Goal: Transaction & Acquisition: Purchase product/service

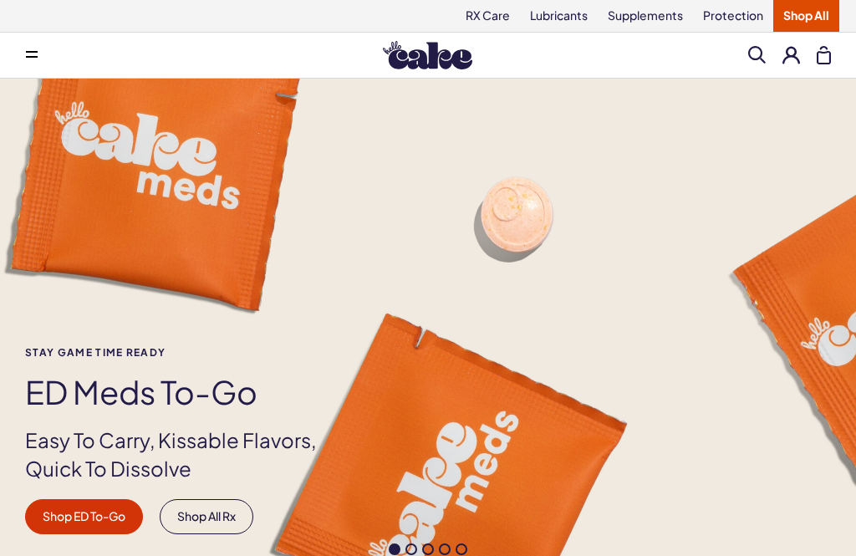
click at [569, 22] on link "Lubricants" at bounding box center [559, 16] width 78 height 32
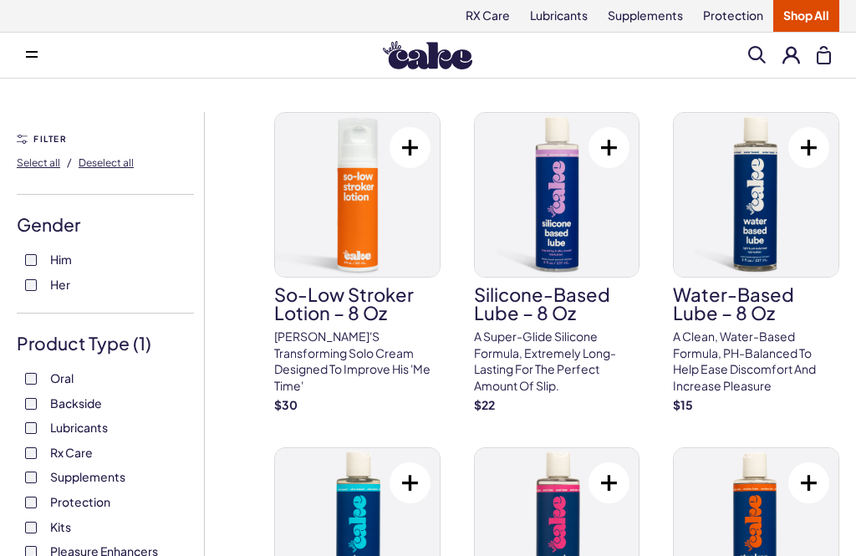
click at [42, 258] on label "Him" at bounding box center [105, 260] width 161 height 17
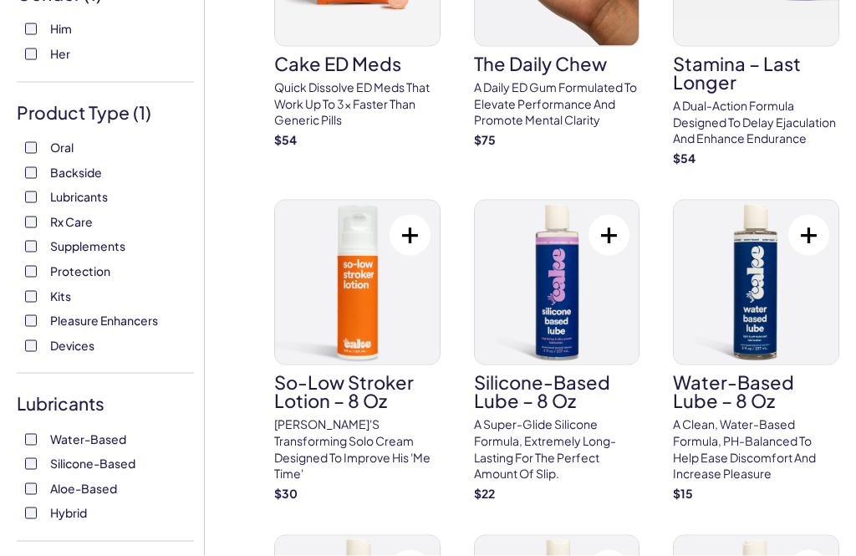
scroll to position [232, 0]
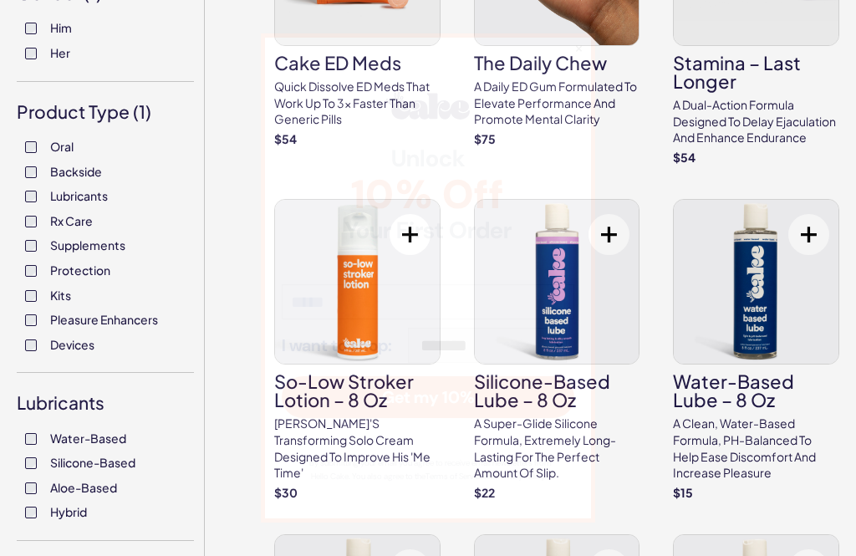
click at [407, 215] on span "10% Off" at bounding box center [428, 195] width 293 height 40
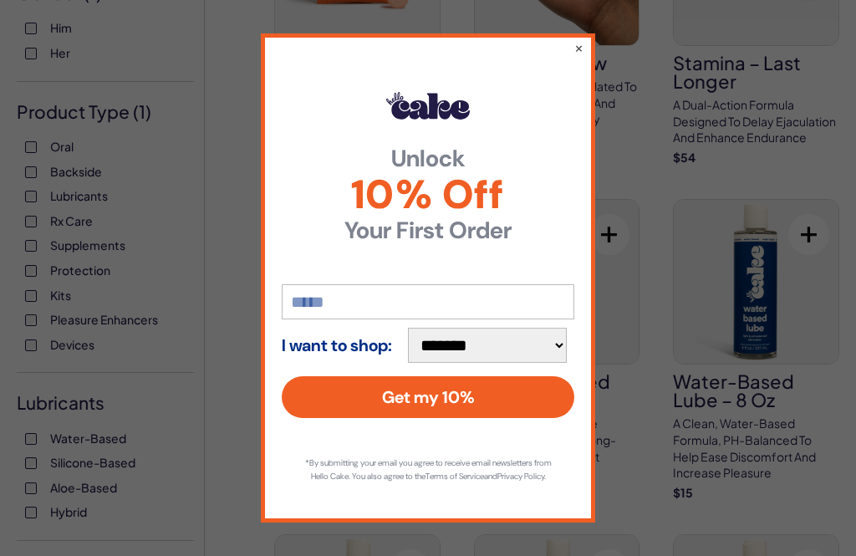
click at [577, 56] on button "×" at bounding box center [578, 47] width 9 height 17
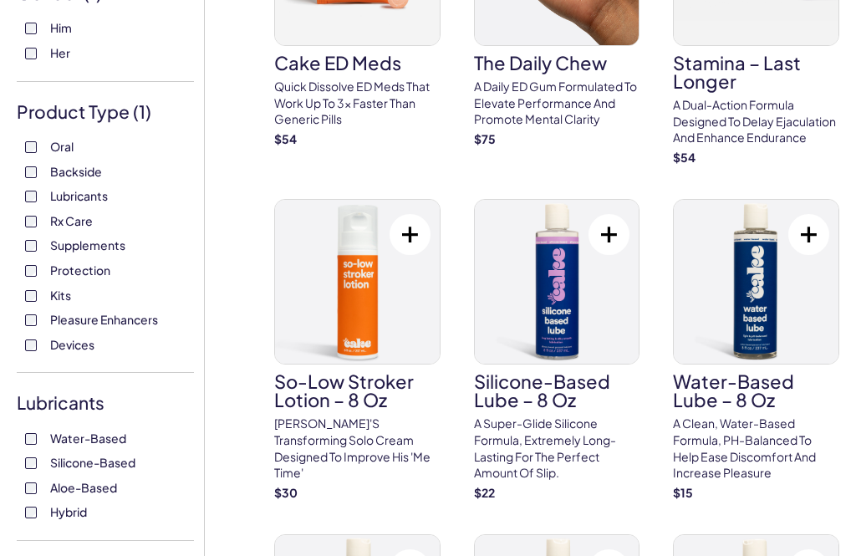
click at [612, 227] on button at bounding box center [609, 234] width 41 height 41
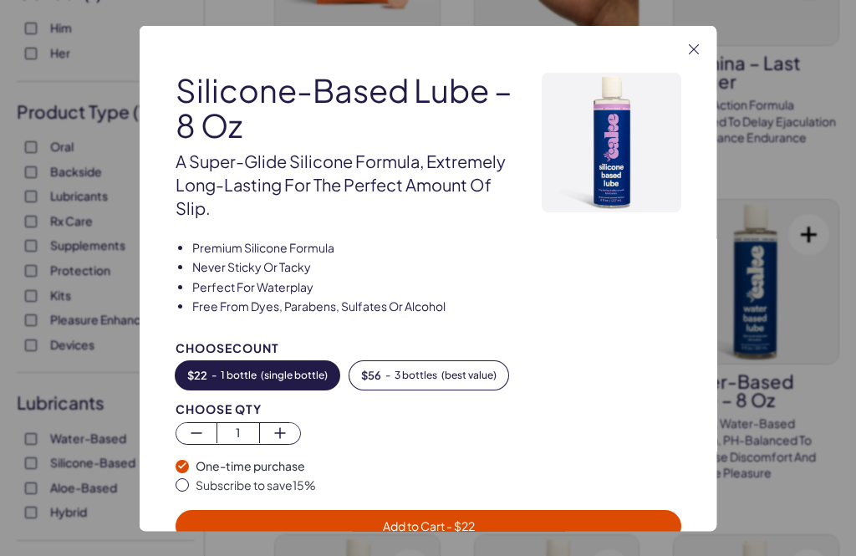
click at [512, 525] on span "Add to Cart - $ 22" at bounding box center [429, 525] width 486 height 19
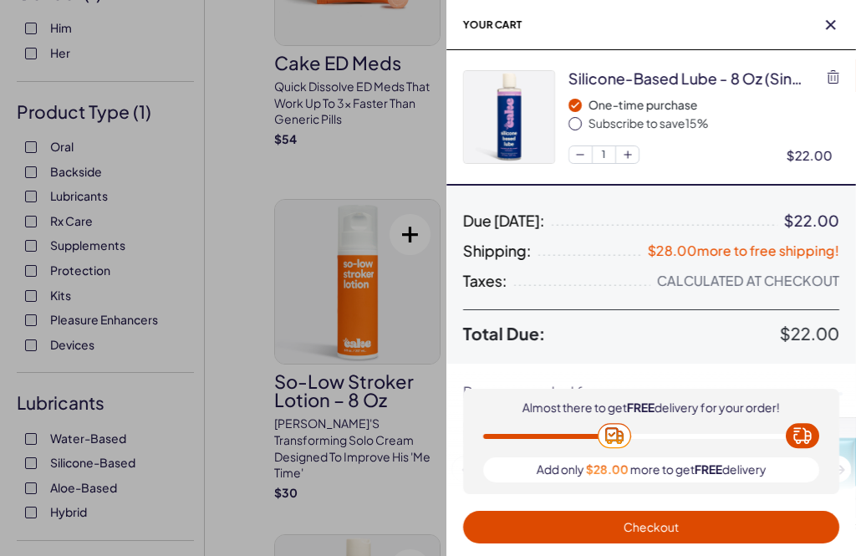
scroll to position [0, 0]
click at [373, 436] on div at bounding box center [428, 278] width 856 height 556
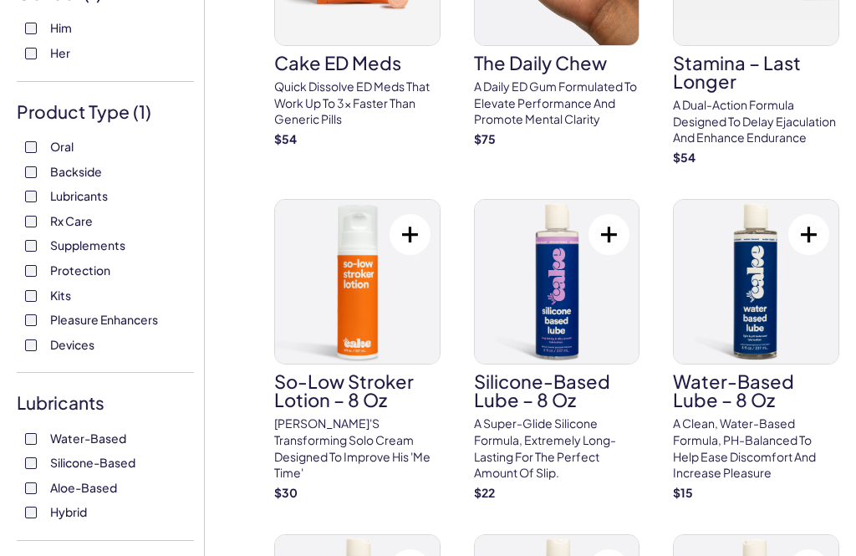
click at [393, 321] on img at bounding box center [357, 282] width 165 height 164
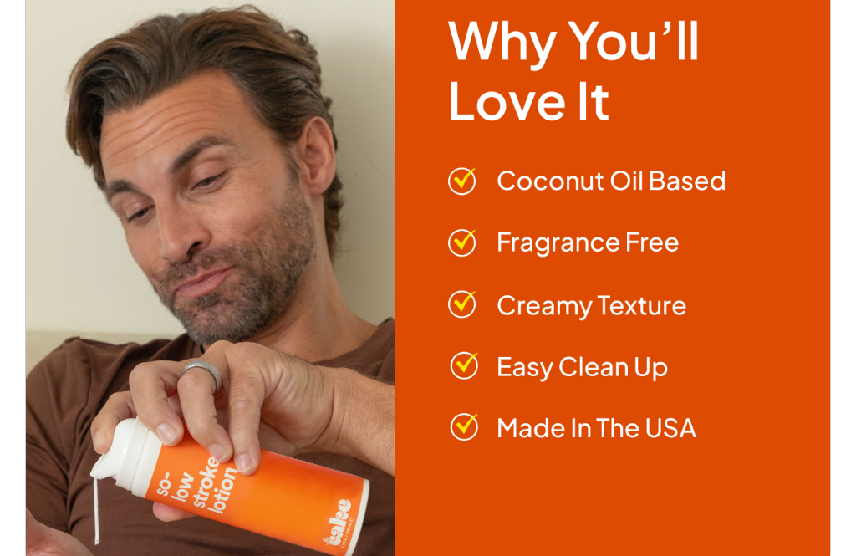
scroll to position [737, 0]
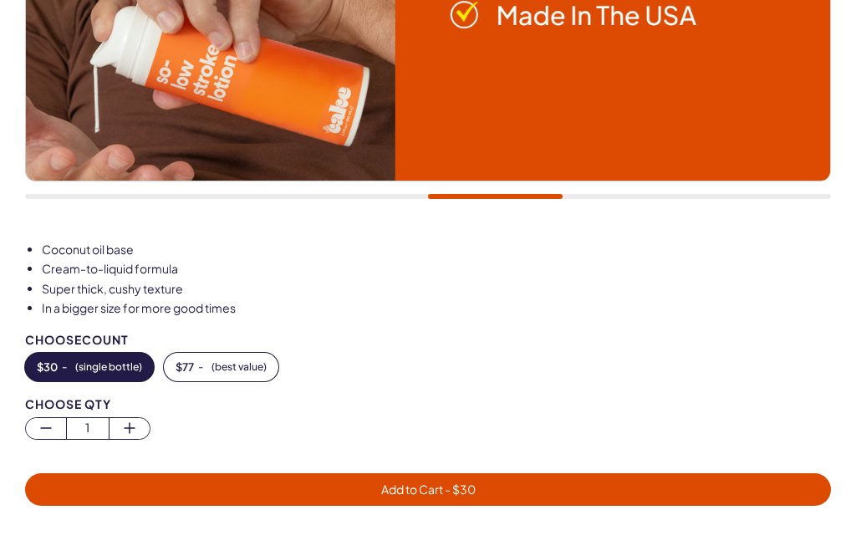
click at [261, 371] on button "$ 77 - ( best value )" at bounding box center [221, 367] width 115 height 28
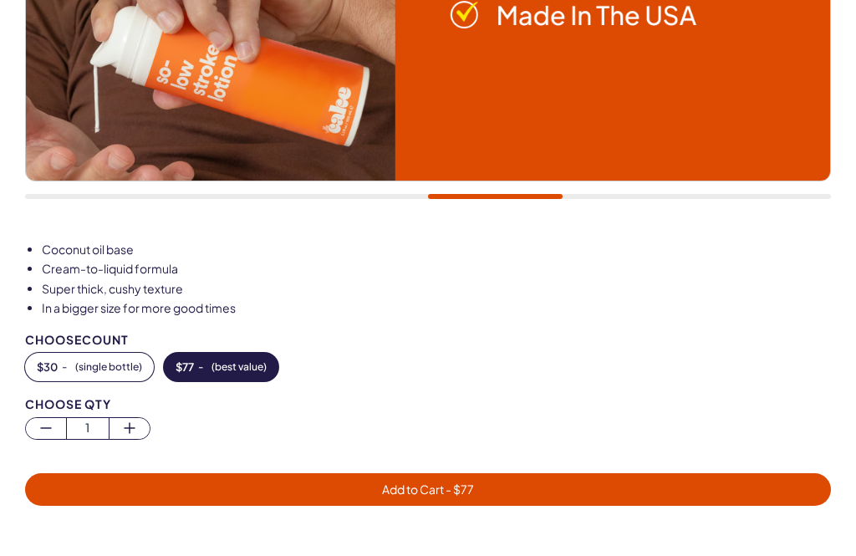
click at [532, 490] on span "Add to Cart - $ 77" at bounding box center [428, 489] width 786 height 19
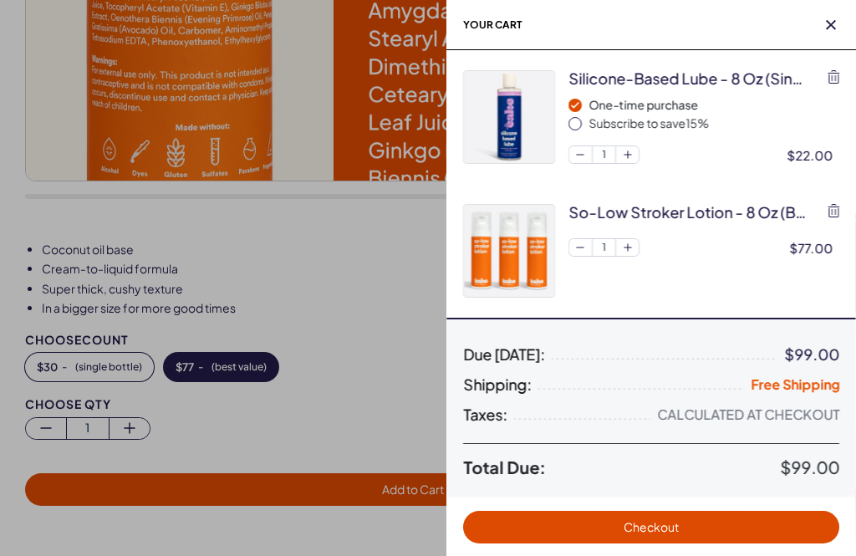
scroll to position [0, 0]
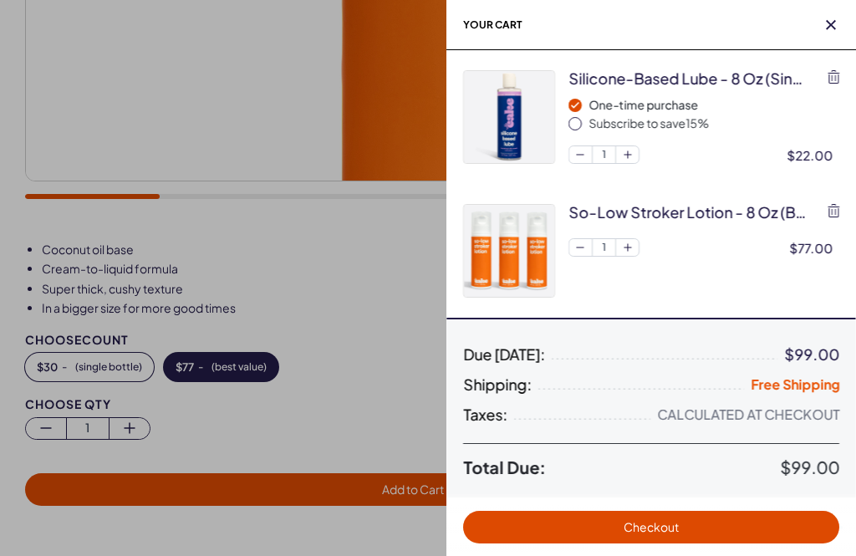
click at [694, 555] on span "Continue shopping" at bounding box center [652, 566] width 105 height 15
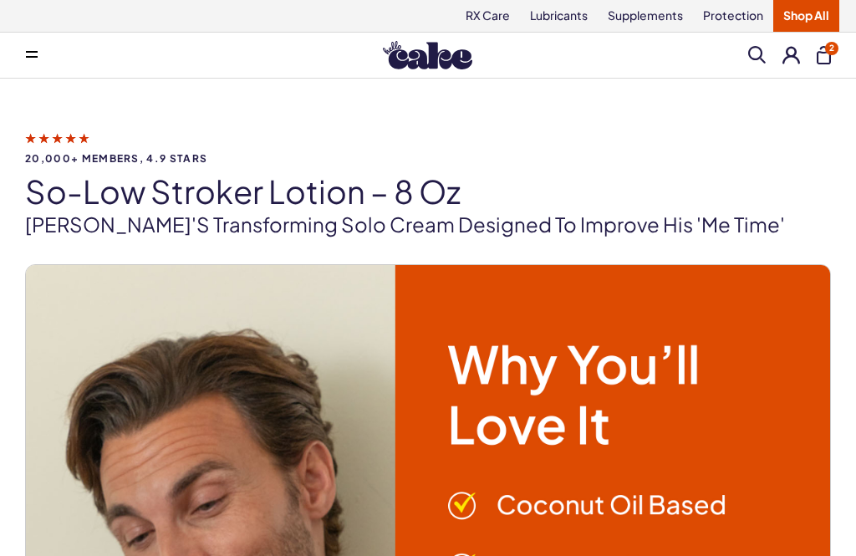
click at [805, 10] on link "Shop All" at bounding box center [806, 16] width 66 height 32
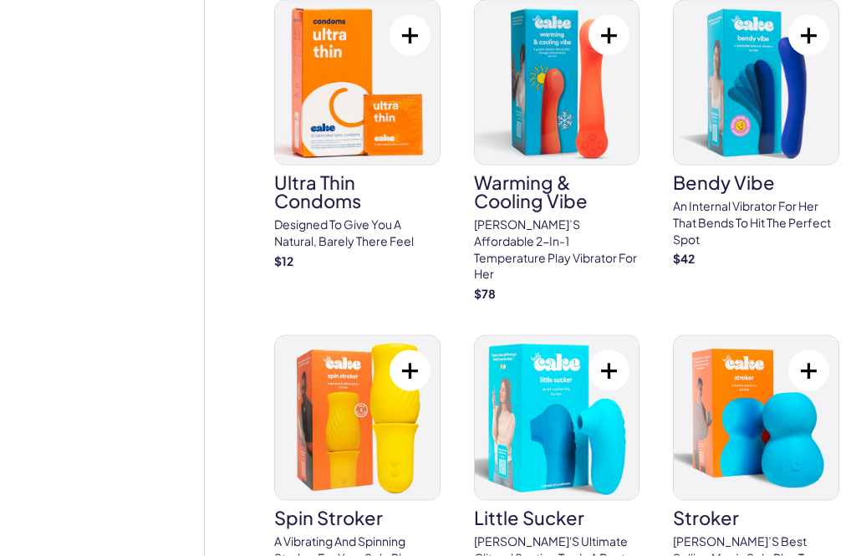
scroll to position [4895, 0]
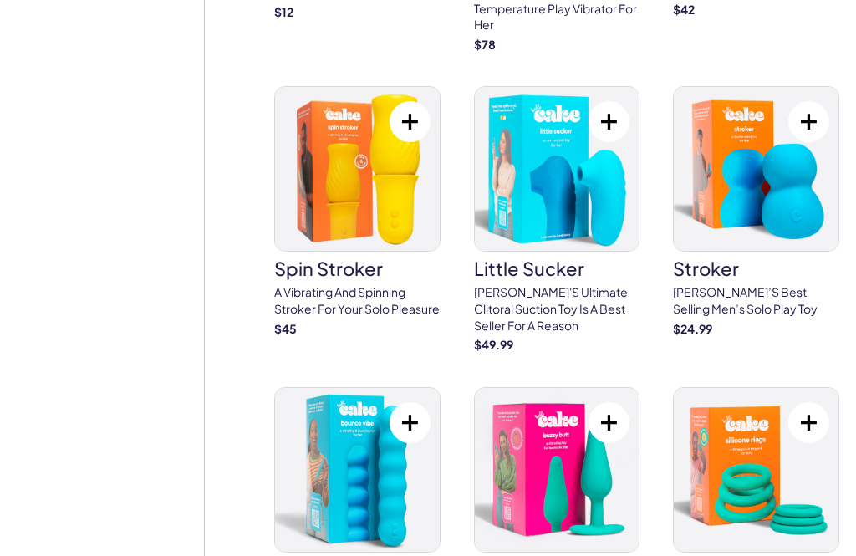
click at [603, 402] on img at bounding box center [557, 470] width 165 height 164
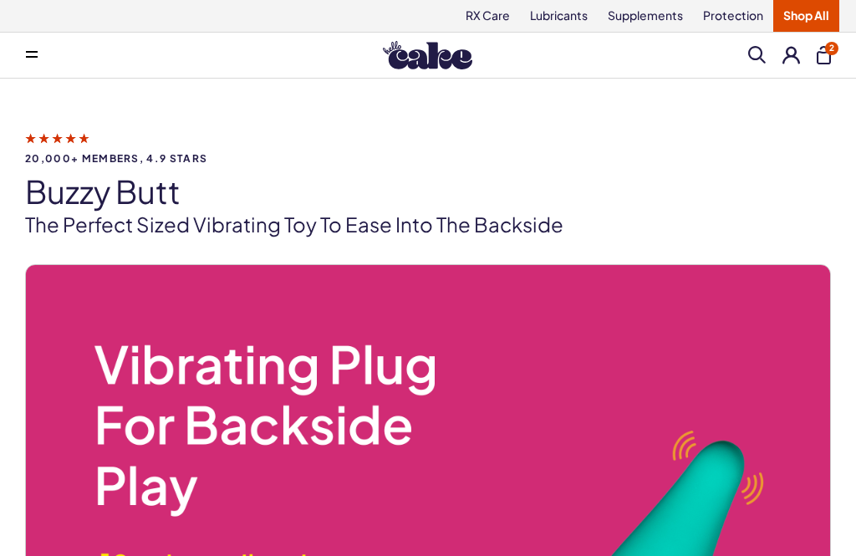
scroll to position [663, 0]
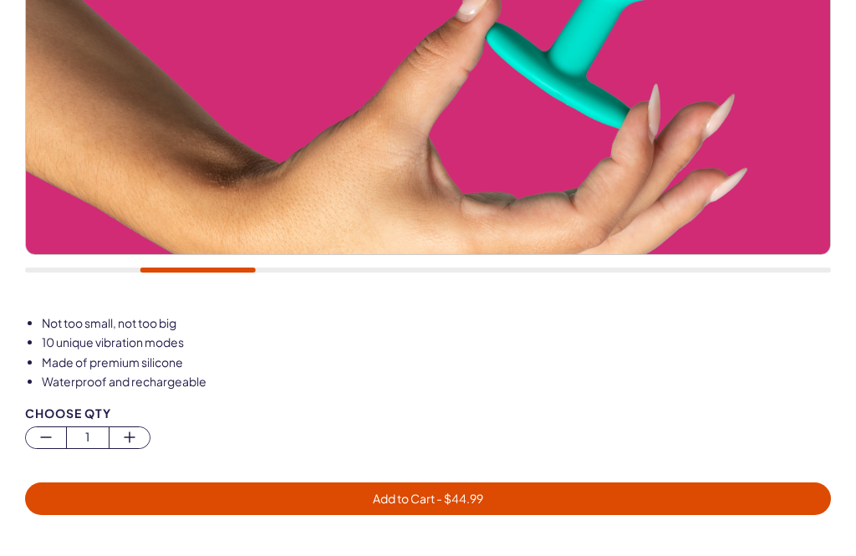
click at [720, 508] on button "Add to Cart - $ 44.99" at bounding box center [428, 498] width 806 height 33
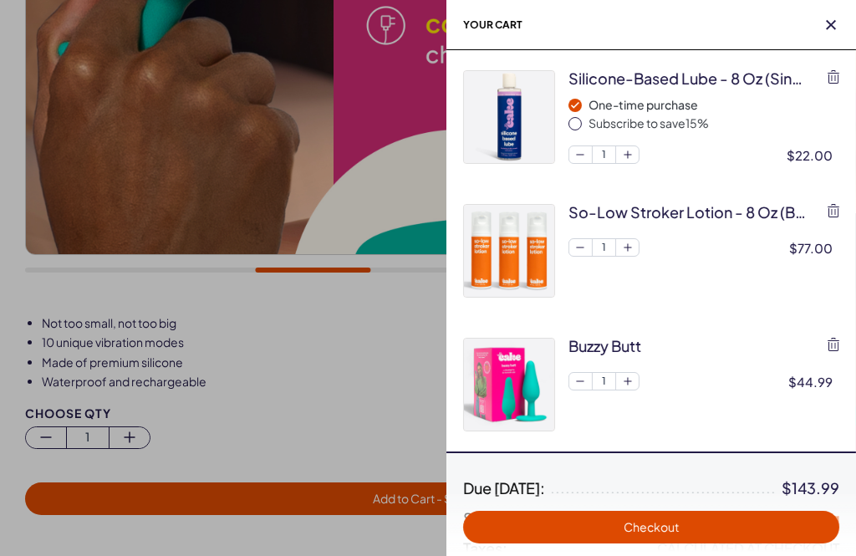
scroll to position [0, 0]
click at [783, 528] on span "Checkout" at bounding box center [651, 527] width 356 height 19
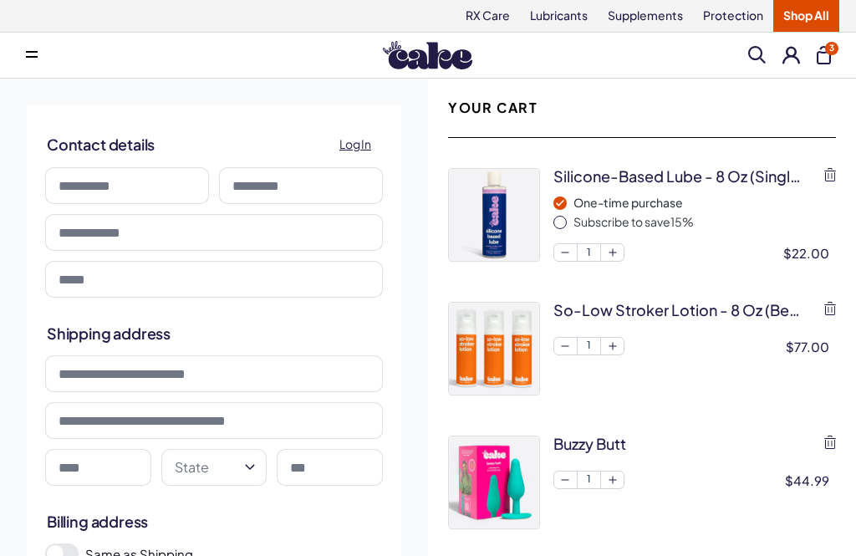
click at [364, 135] on span "Log In" at bounding box center [355, 144] width 32 height 19
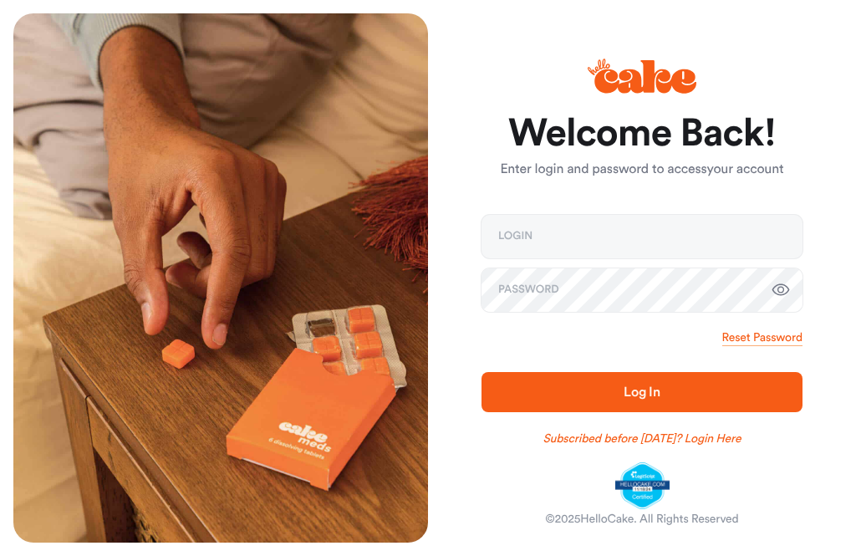
click at [733, 438] on link "Subscribed before Nov 1 2024? Login Here" at bounding box center [642, 439] width 198 height 17
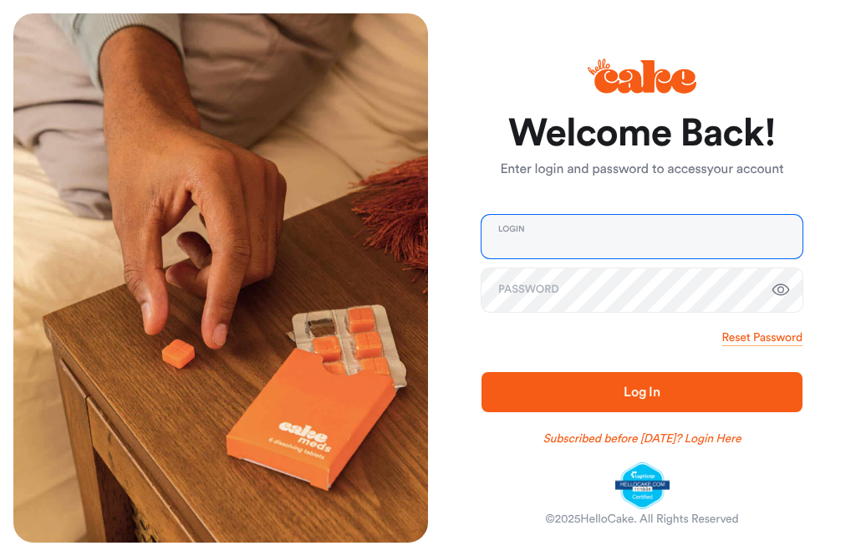
click at [512, 240] on input "email" at bounding box center [642, 236] width 321 height 43
type input "**********"
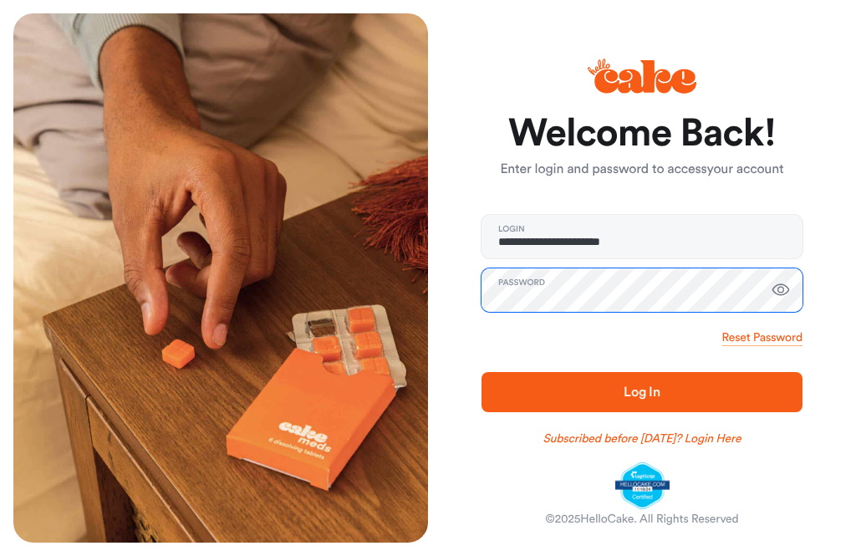
click at [642, 392] on button "Log In" at bounding box center [642, 392] width 321 height 40
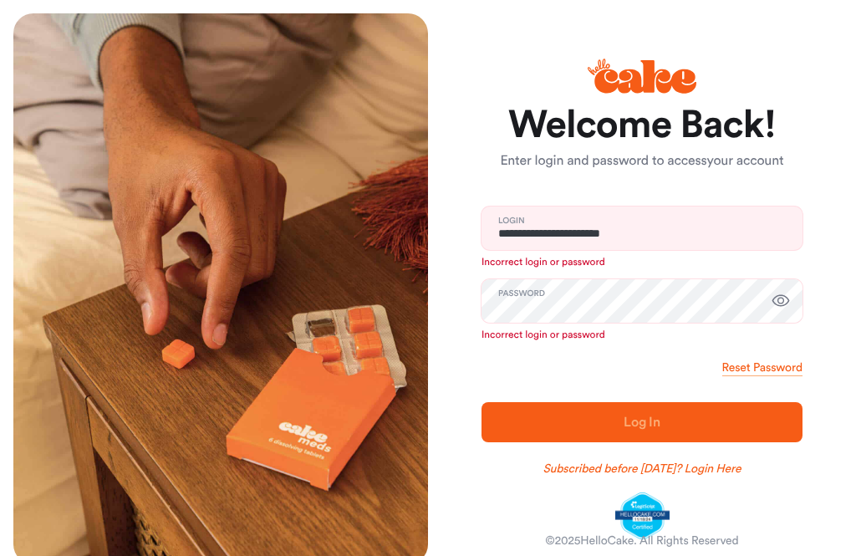
click at [726, 379] on form "**********" at bounding box center [642, 322] width 321 height 434
click at [732, 368] on link "Reset Password" at bounding box center [762, 368] width 80 height 17
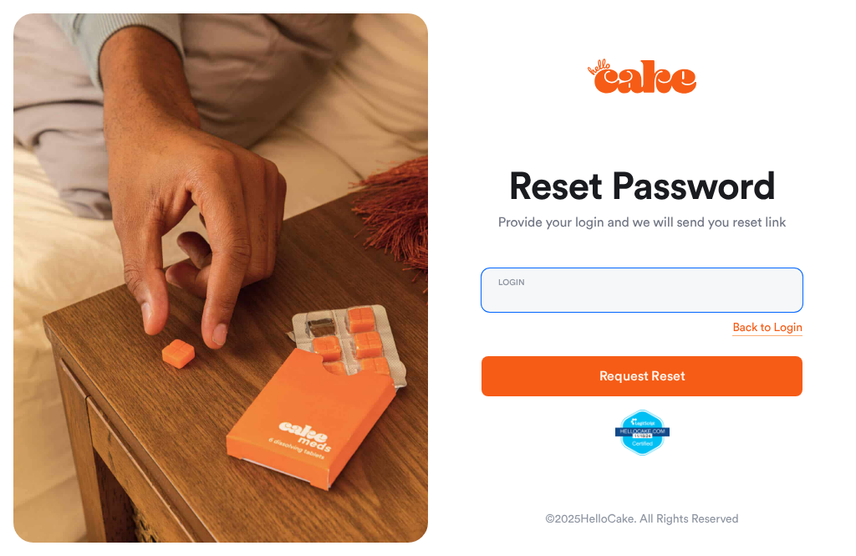
click at [498, 291] on input "email" at bounding box center [642, 289] width 321 height 43
click at [642, 375] on button "Request Reset" at bounding box center [642, 376] width 321 height 40
type input "**********"
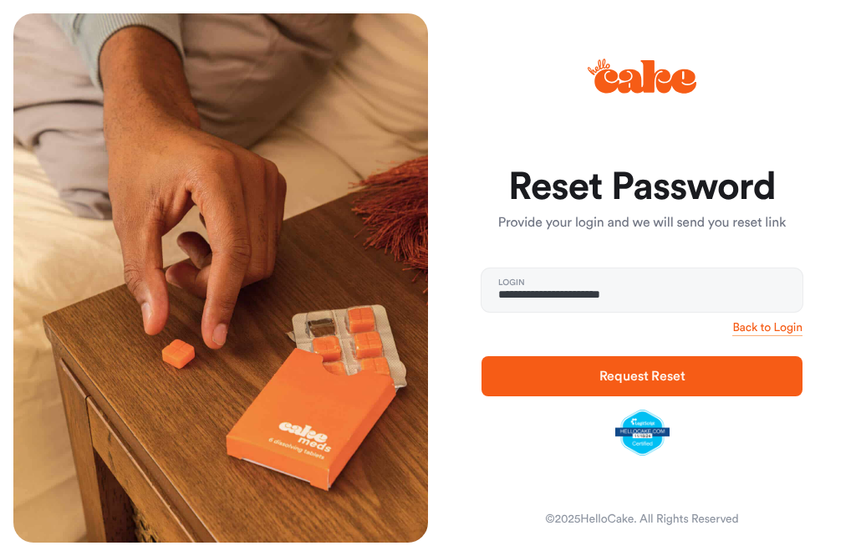
click at [706, 378] on span "Request Reset" at bounding box center [642, 376] width 268 height 20
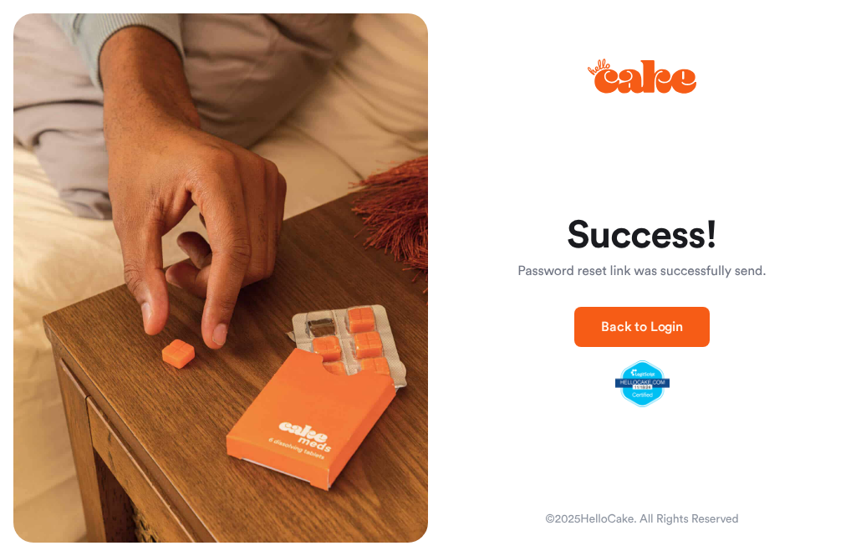
click at [670, 327] on span "Back to Login" at bounding box center [642, 326] width 82 height 13
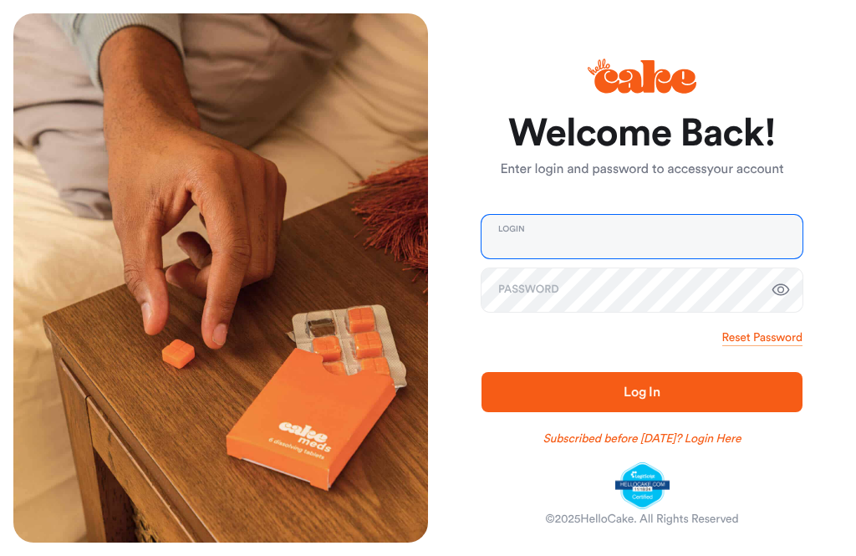
click at [641, 238] on input "email" at bounding box center [642, 236] width 321 height 43
click at [679, 236] on input "email" at bounding box center [642, 236] width 321 height 43
type input "*"
